Goal: Check status: Check status

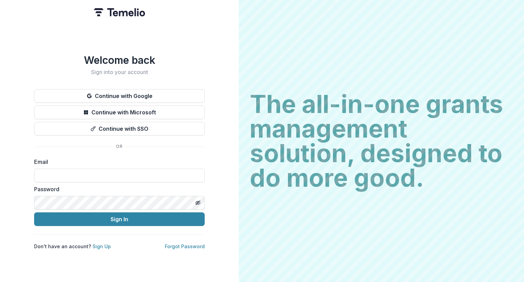
type input "**********"
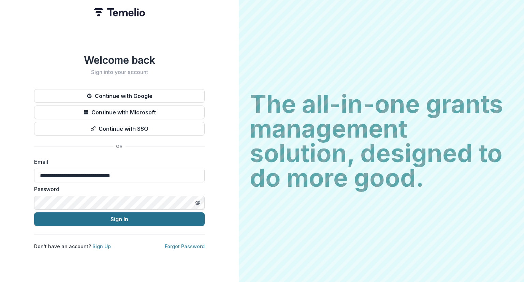
click at [135, 212] on button "Sign In" at bounding box center [119, 219] width 170 height 14
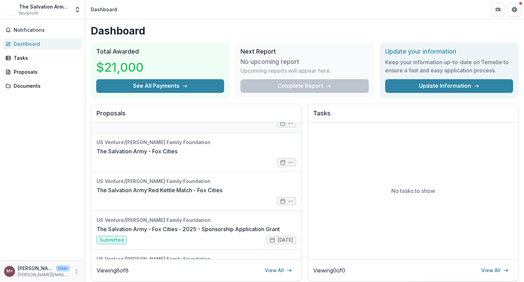
scroll to position [102, 0]
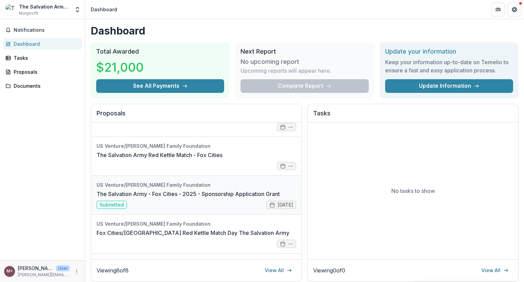
click at [221, 191] on link "The Salvation Army - Fox Cities - 2025 - Sponsorship Application Grant" at bounding box center [187, 194] width 183 height 8
